Goal: Task Accomplishment & Management: Complete application form

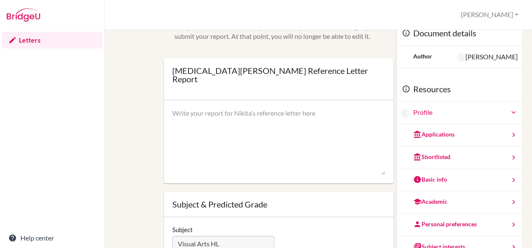
scroll to position [17, 0]
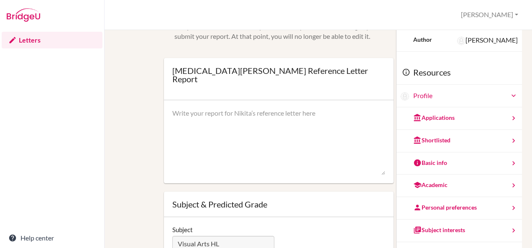
click at [272, 109] on textarea at bounding box center [278, 142] width 213 height 67
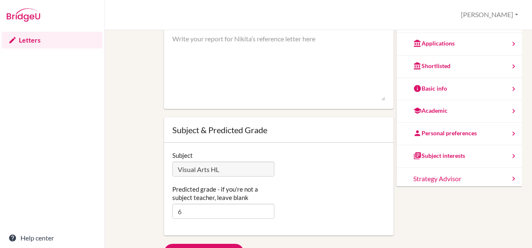
scroll to position [0, 0]
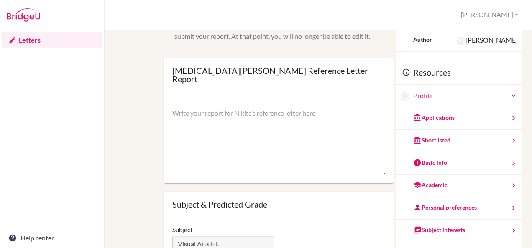
click at [374, 43] on form "You can edit this report as often as you'd like. Simply type in the text area a…" at bounding box center [278, 162] width 229 height 298
click at [370, 36] on div "You can edit this report as often as you'd like. Simply type in the text area a…" at bounding box center [283, 27] width 219 height 29
click at [254, 109] on textarea at bounding box center [278, 142] width 213 height 67
click at [247, 135] on textarea at bounding box center [278, 142] width 213 height 67
paste textarea "To Whom It May Concern, I would strongly recommend Nikita for admission to arts…"
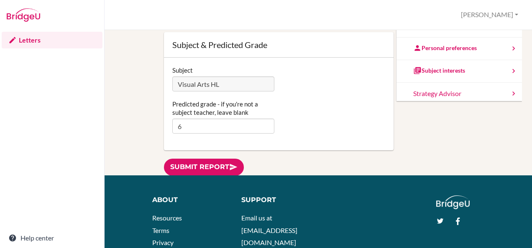
scroll to position [115, 0]
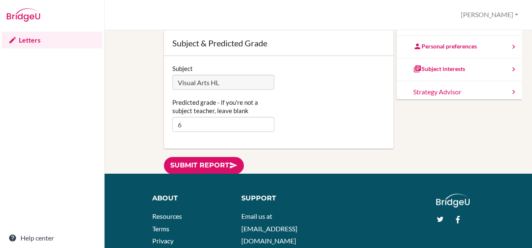
type textarea "To Whom It May Concern, I would strongly recommend Nikita for admission to arts…"
click at [216, 157] on link "Submit report" at bounding box center [204, 165] width 80 height 17
